Goal: Task Accomplishment & Management: Manage account settings

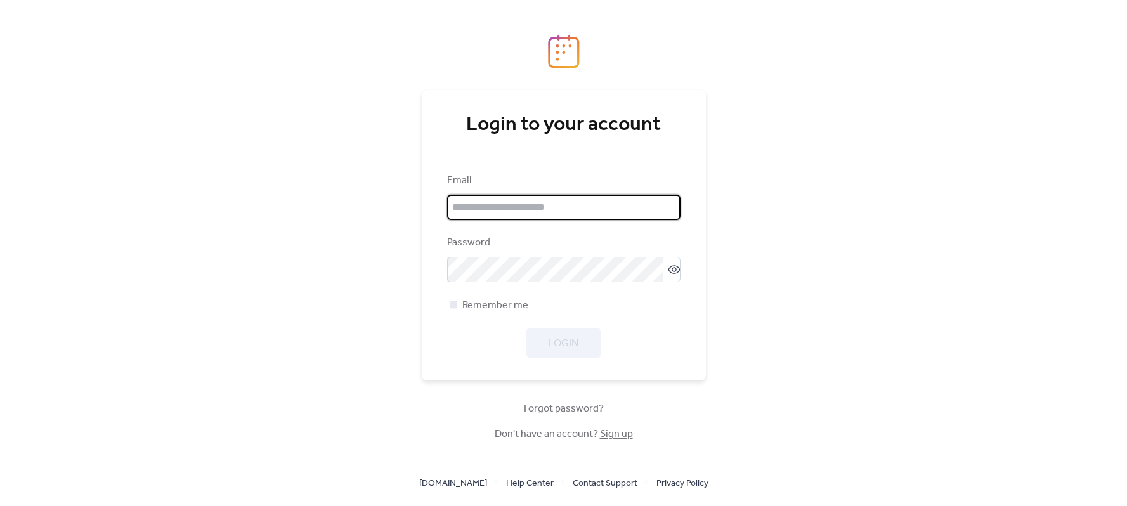
click at [514, 207] on input "email" at bounding box center [563, 207] width 233 height 25
type input "**********"
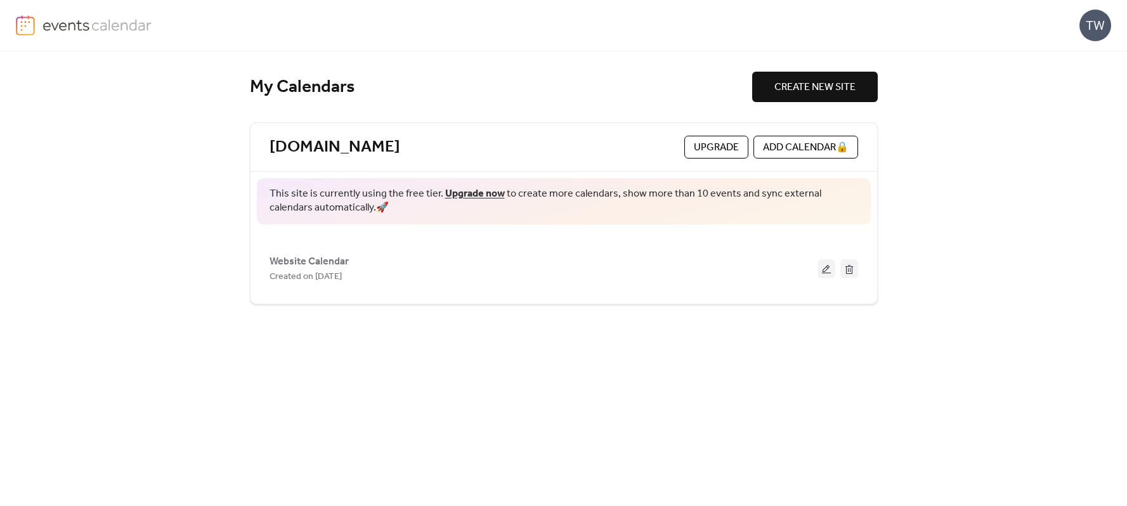
click at [473, 193] on link "Upgrade now" at bounding box center [475, 194] width 60 height 20
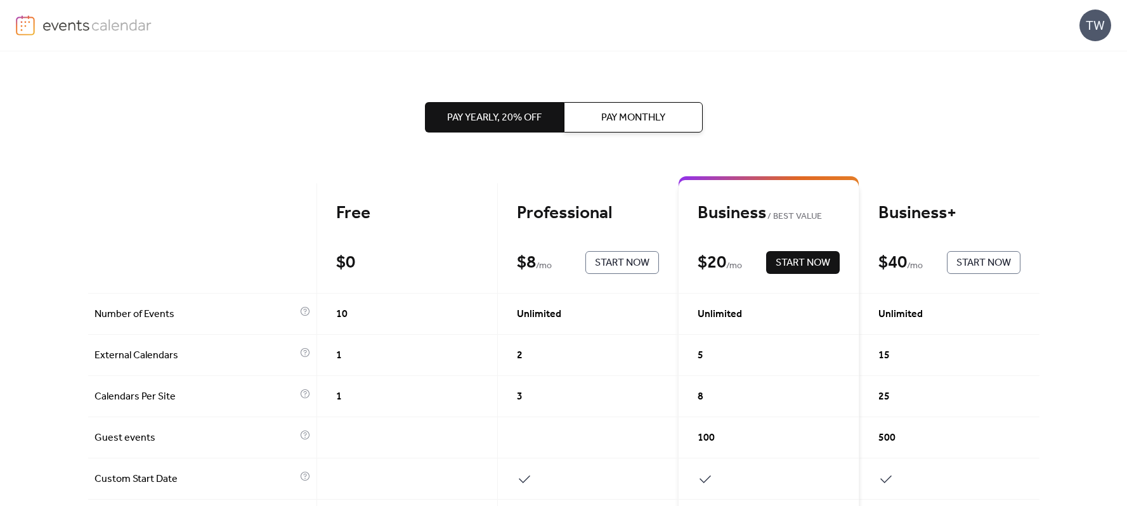
click at [56, 24] on img at bounding box center [97, 24] width 110 height 19
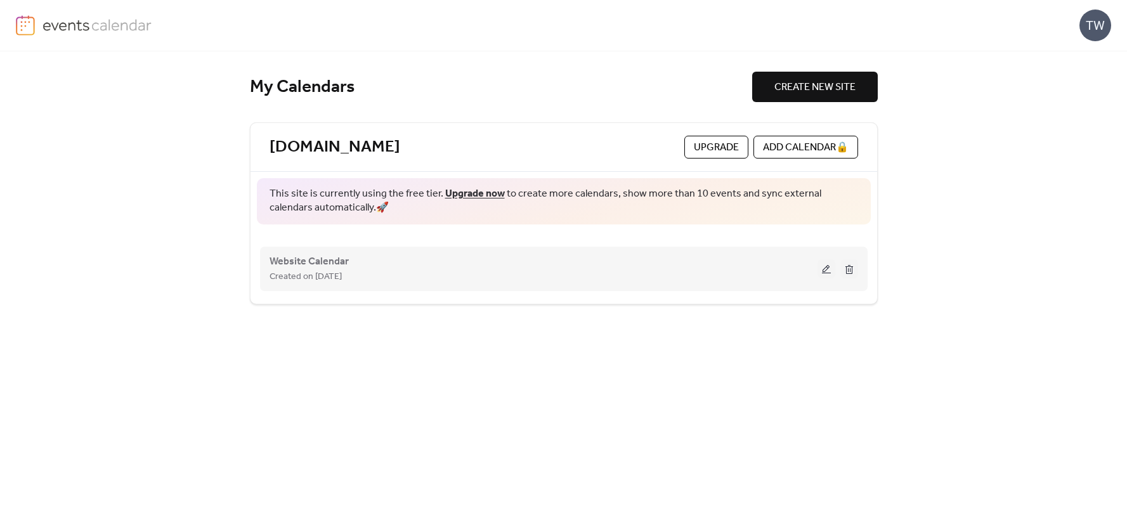
click at [826, 270] on button at bounding box center [826, 268] width 18 height 19
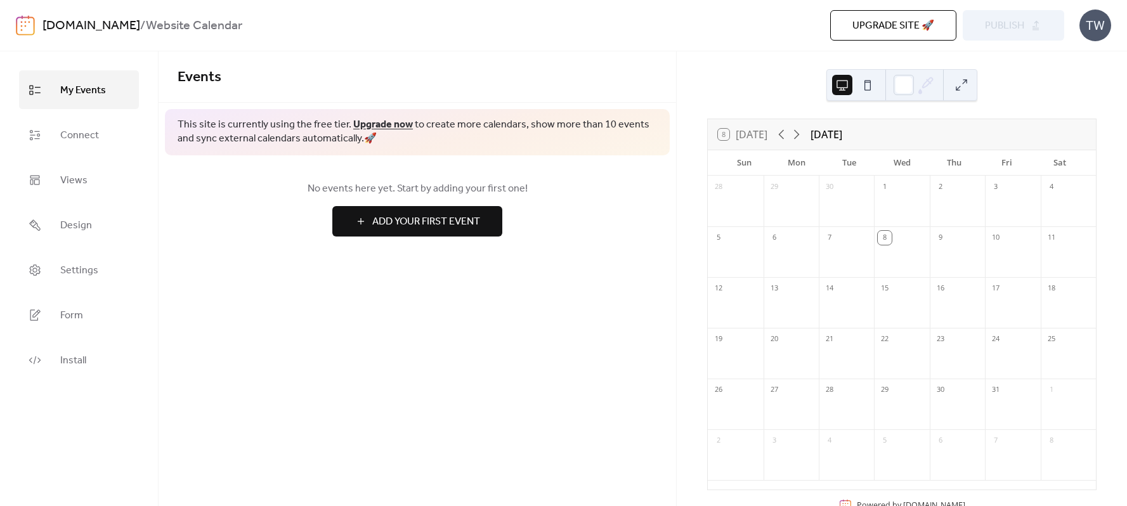
click at [407, 223] on span "Add Your First Event" at bounding box center [426, 221] width 108 height 15
click at [88, 137] on span "Connect" at bounding box center [79, 136] width 39 height 20
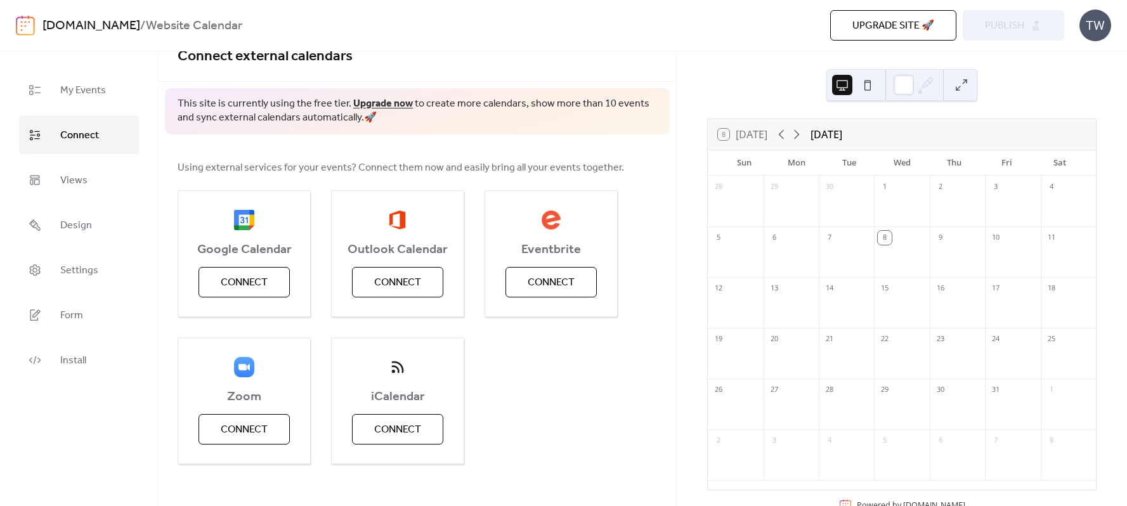
scroll to position [31, 0]
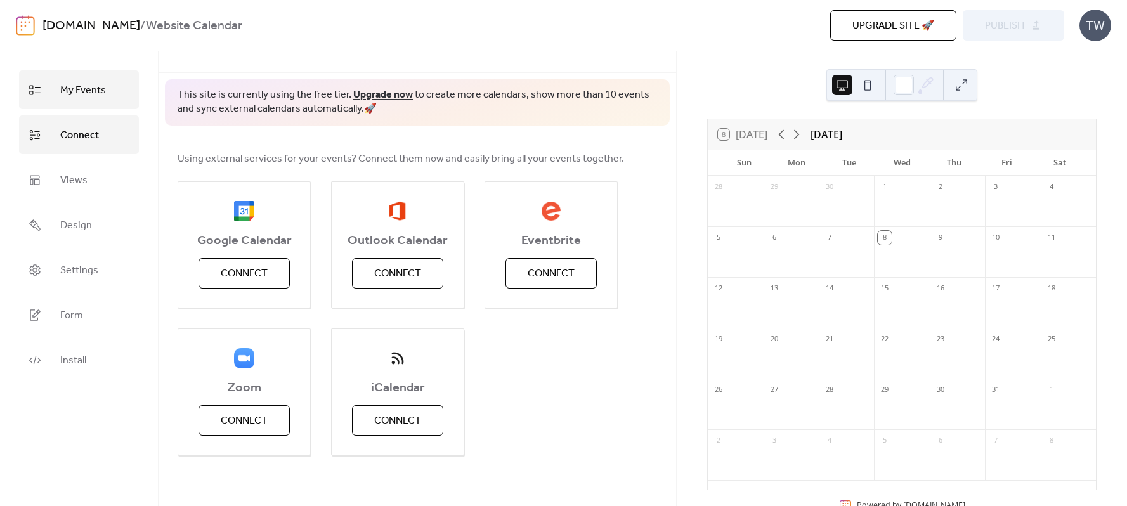
click at [78, 91] on span "My Events" at bounding box center [83, 91] width 46 height 20
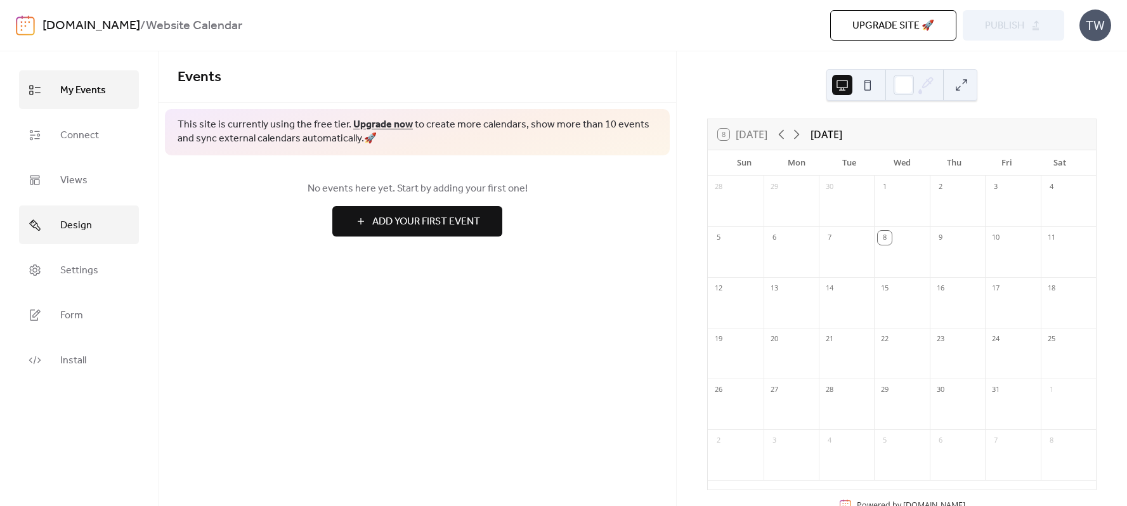
click at [74, 224] on span "Design" at bounding box center [76, 226] width 32 height 20
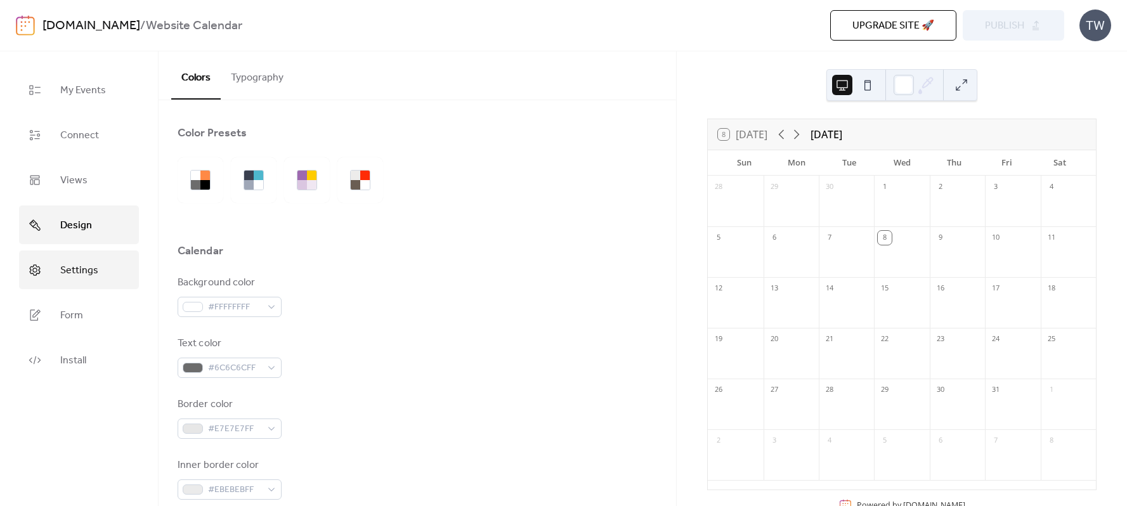
click at [81, 265] on span "Settings" at bounding box center [79, 271] width 38 height 20
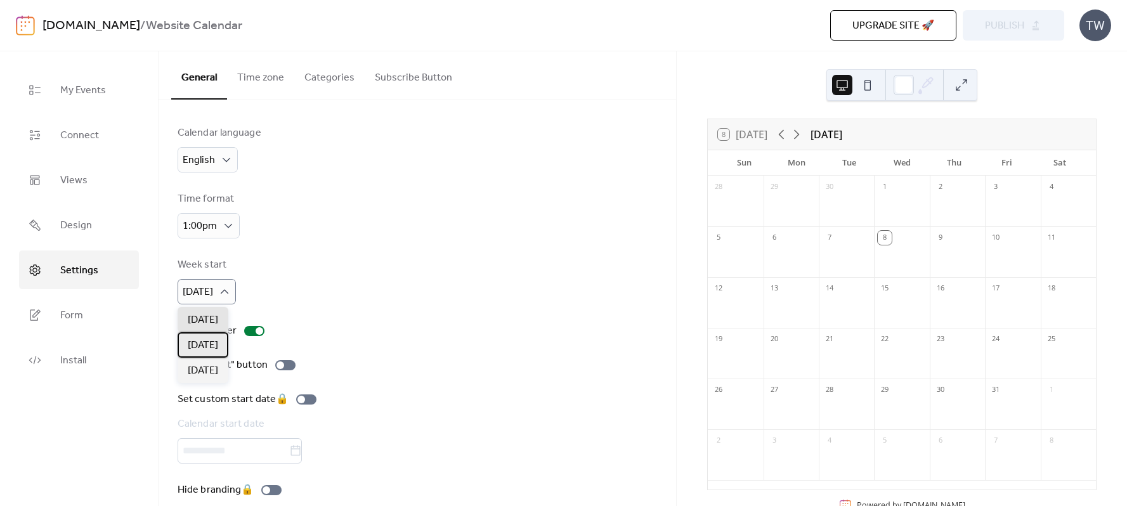
click at [202, 348] on span "[DATE]" at bounding box center [203, 345] width 30 height 15
click at [216, 320] on span "[DATE]" at bounding box center [203, 320] width 30 height 15
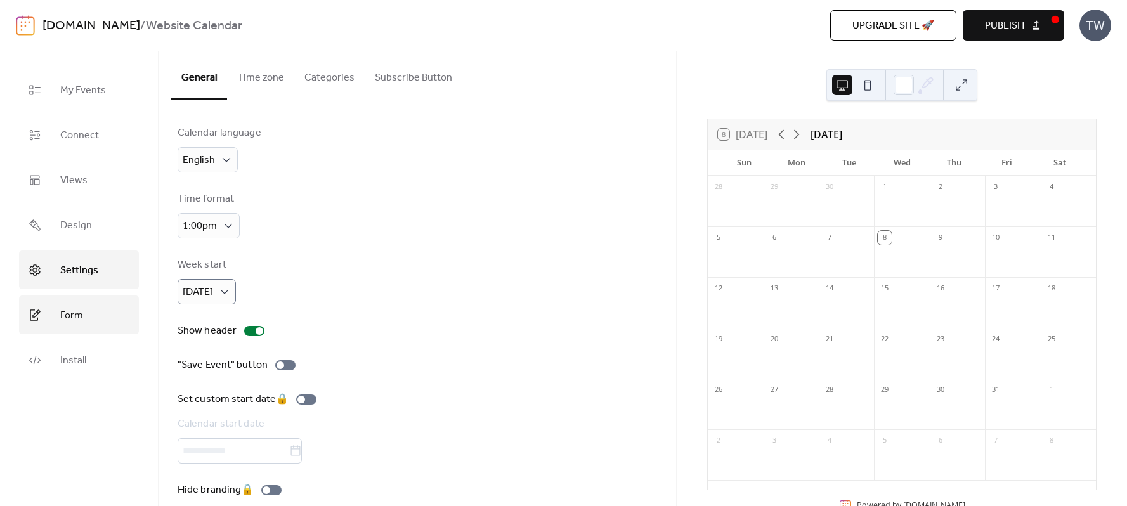
click at [68, 317] on span "Form" at bounding box center [71, 316] width 23 height 20
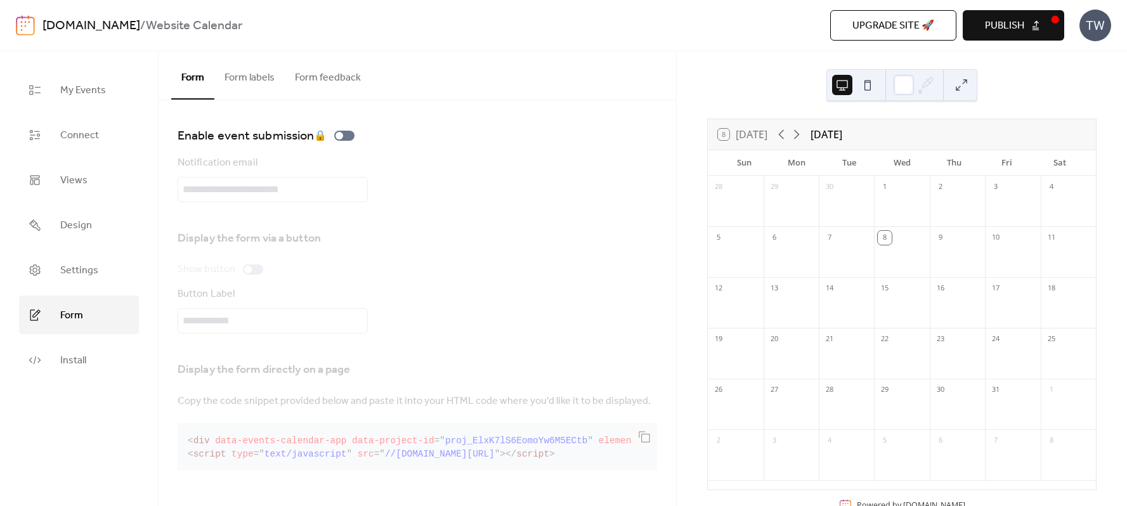
click at [869, 83] on button at bounding box center [867, 85] width 20 height 20
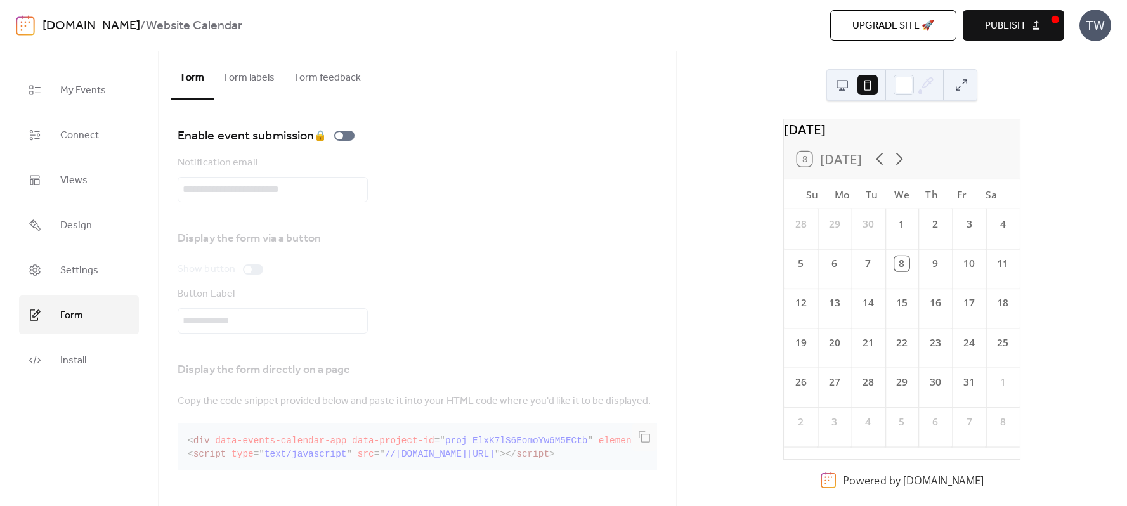
click at [843, 83] on button at bounding box center [842, 85] width 20 height 20
